Goal: Task Accomplishment & Management: Manage account settings

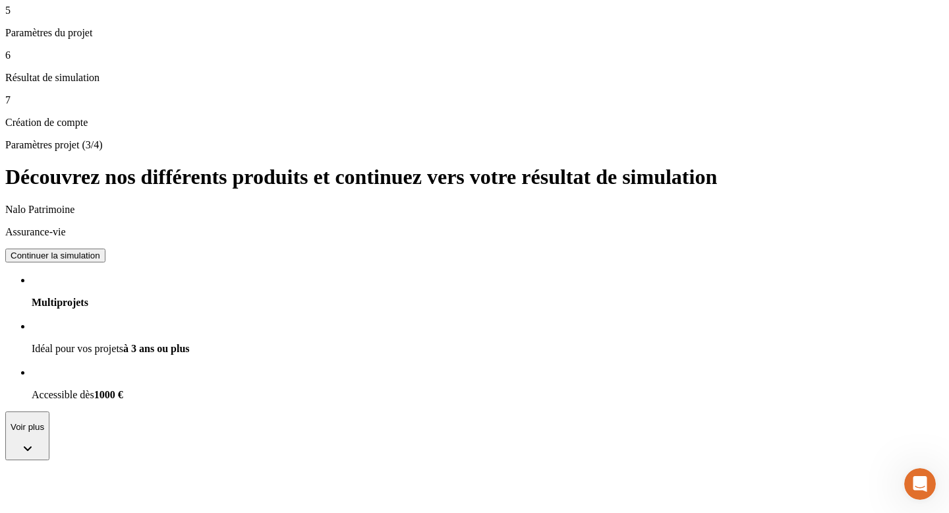
scroll to position [414, 0]
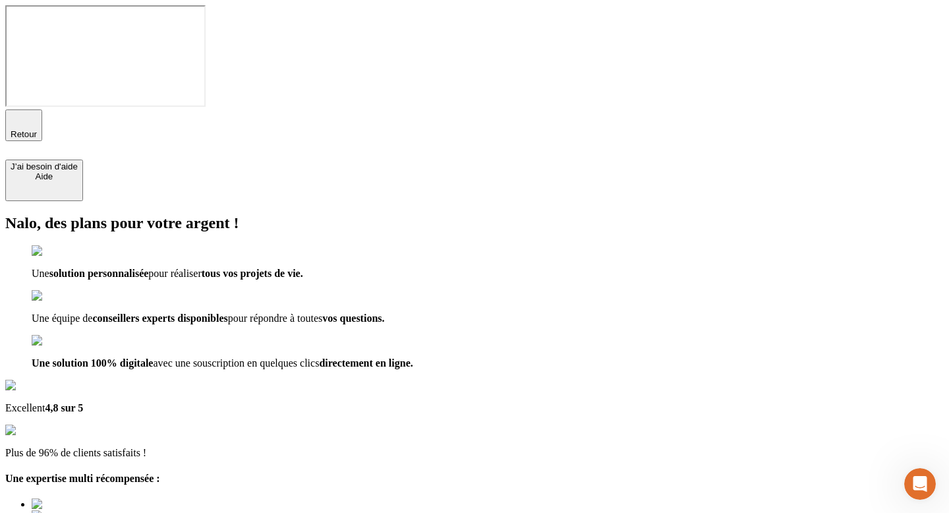
type input "esteltest2@nalo.fr"
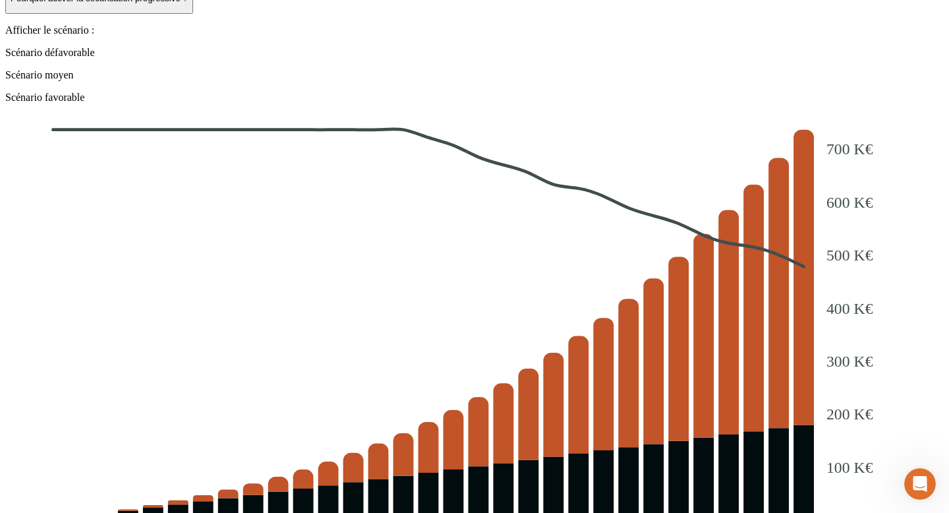
scroll to position [1746, 0]
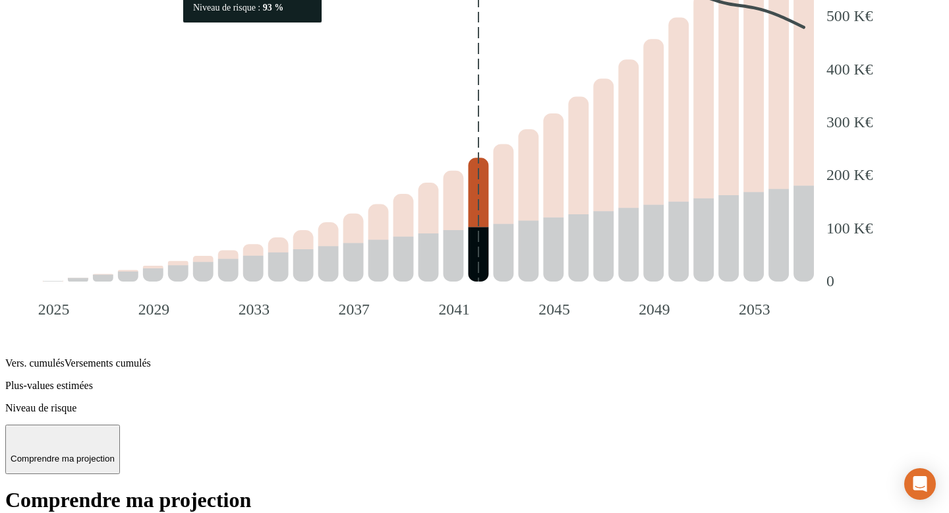
scroll to position [2205, 0]
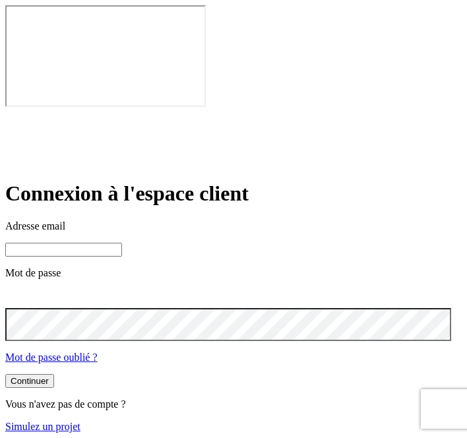
click at [122, 243] on input at bounding box center [63, 250] width 117 height 14
paste input "[PERSON_NAME][DOMAIN_NAME][EMAIL_ADDRESS][DOMAIN_NAME]"
type input "[PERSON_NAME][DOMAIN_NAME][EMAIL_ADDRESS][DOMAIN_NAME]"
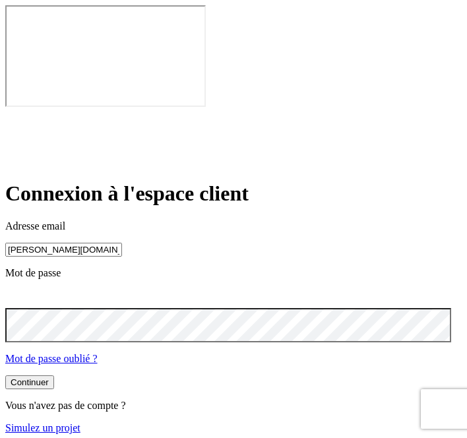
click at [54, 375] on button "Continuer" at bounding box center [29, 382] width 49 height 14
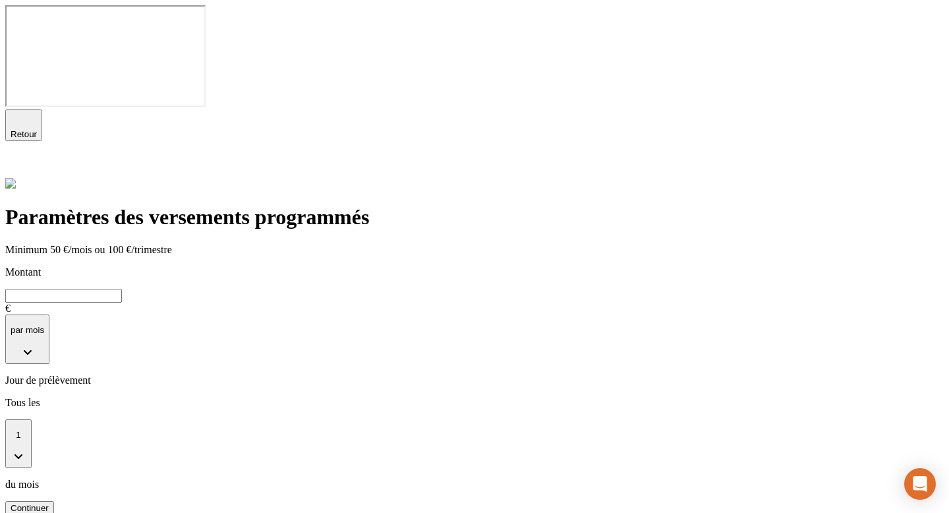
click at [49, 314] on button "par mois" at bounding box center [27, 338] width 44 height 49
click at [122, 289] on input "text" at bounding box center [63, 296] width 117 height 14
type input "6 777"
click at [49, 503] on div "Continuer" at bounding box center [30, 508] width 38 height 10
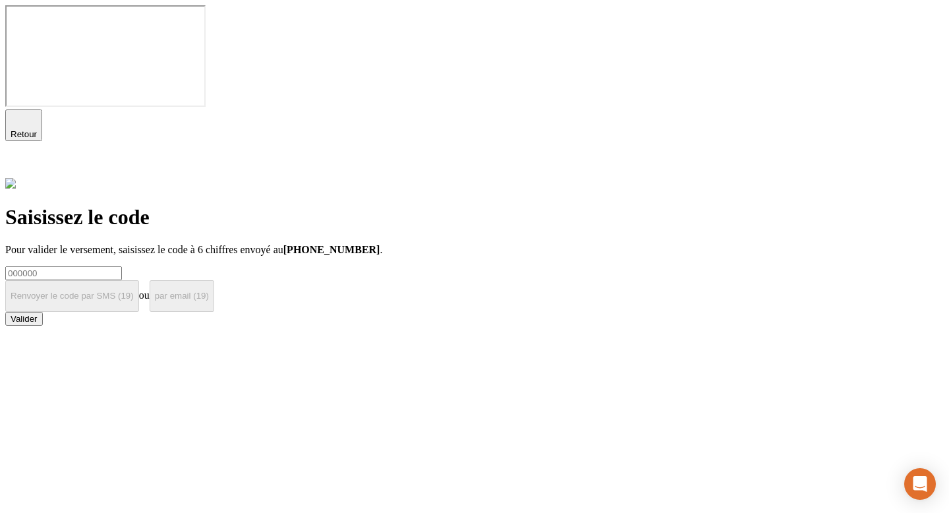
click at [122, 266] on input at bounding box center [63, 273] width 117 height 14
type input "000000"
click at [5, 312] on button "Valider" at bounding box center [24, 319] width 38 height 14
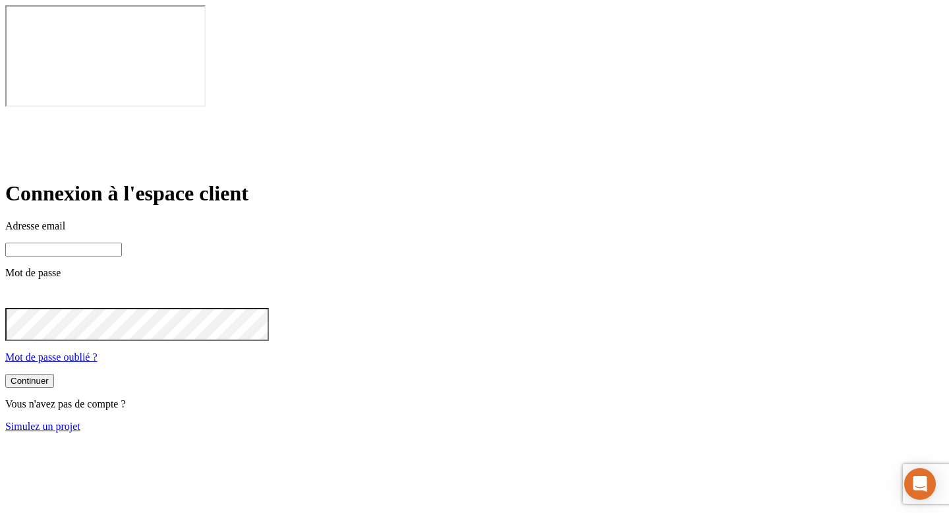
click at [80, 421] on link "Simulez un projet" at bounding box center [42, 426] width 75 height 11
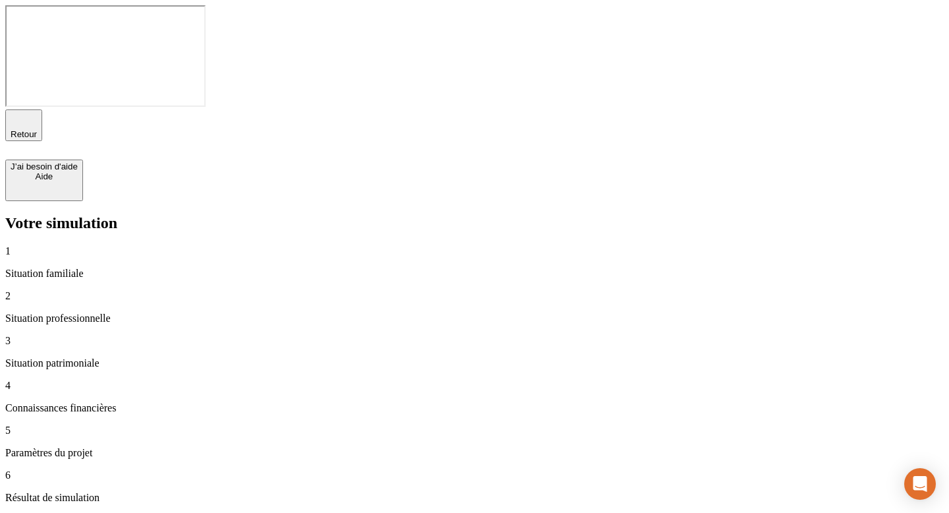
click at [32, 111] on div "Retour" at bounding box center [24, 125] width 26 height 28
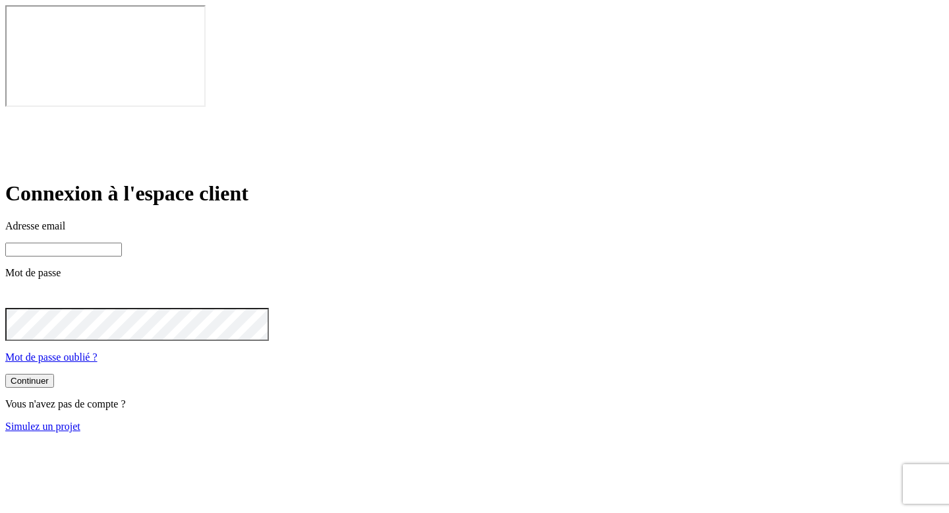
click at [122, 243] on input at bounding box center [63, 250] width 117 height 14
paste input "[PERSON_NAME][DOMAIN_NAME][EMAIL_ADDRESS][DOMAIN_NAME]"
type input "[PERSON_NAME][DOMAIN_NAME][EMAIL_ADDRESS][DOMAIN_NAME]"
click at [5, 375] on button "Continuer" at bounding box center [29, 382] width 49 height 14
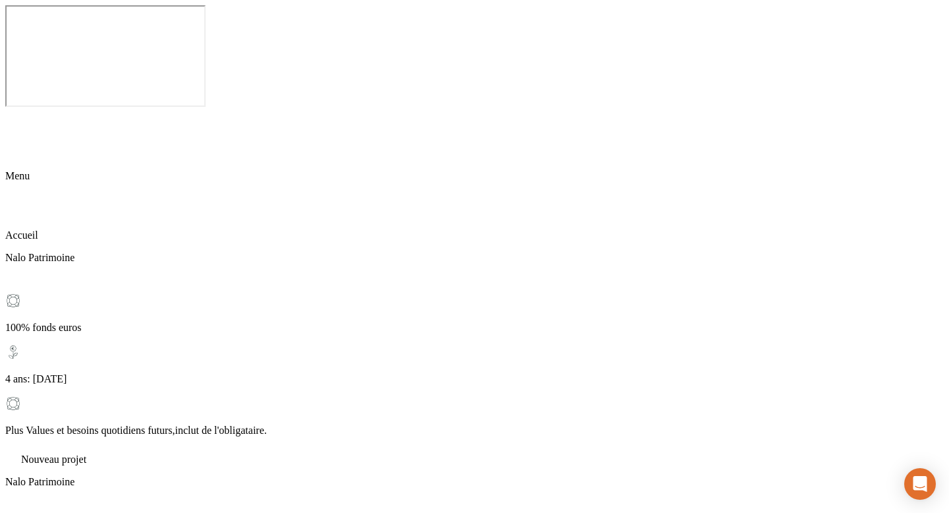
checkbox input "true"
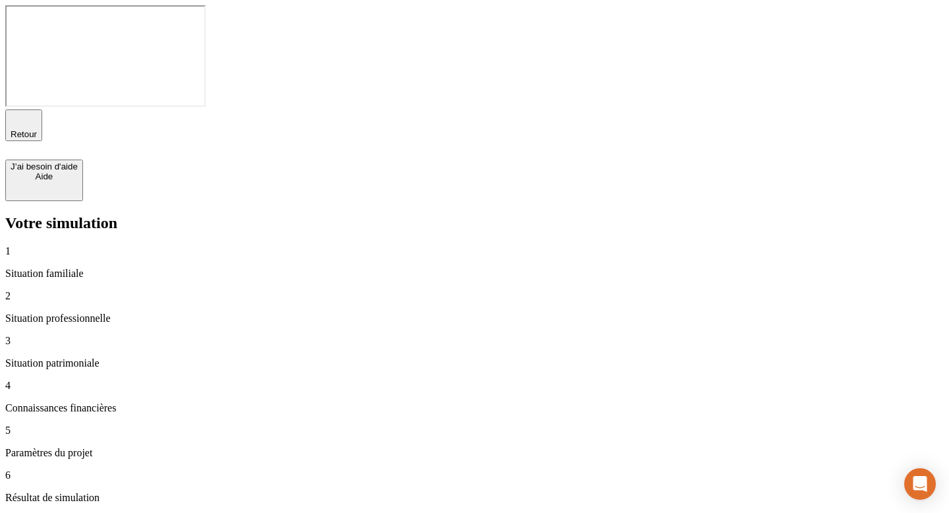
click at [103, 290] on div "2 Situation professionnelle" at bounding box center [474, 307] width 939 height 34
click at [113, 290] on div "2 Situation professionnelle" at bounding box center [474, 307] width 939 height 34
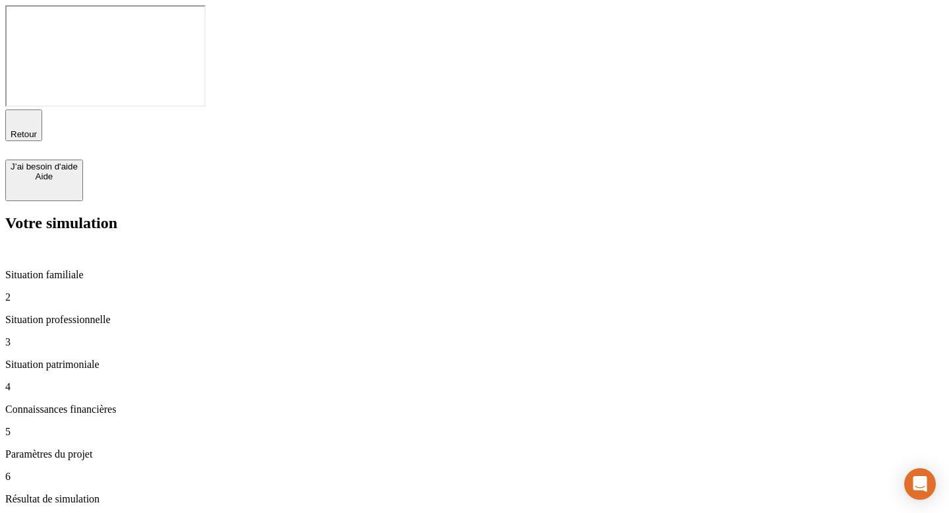
type input "90 000"
